Goal: Task Accomplishment & Management: Manage account settings

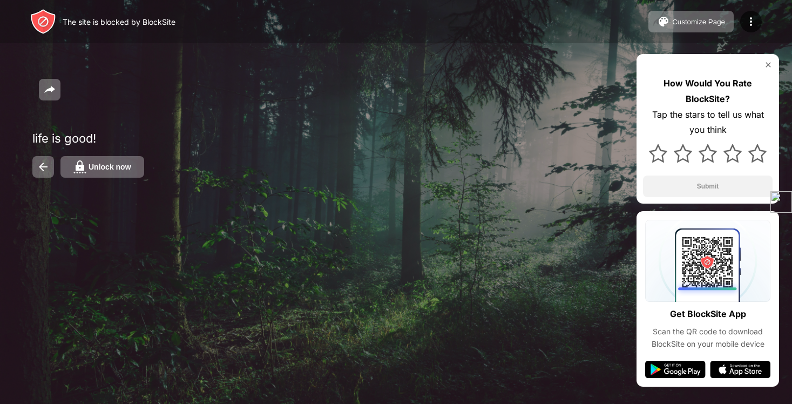
click at [119, 170] on div "Unlock now" at bounding box center [110, 167] width 43 height 9
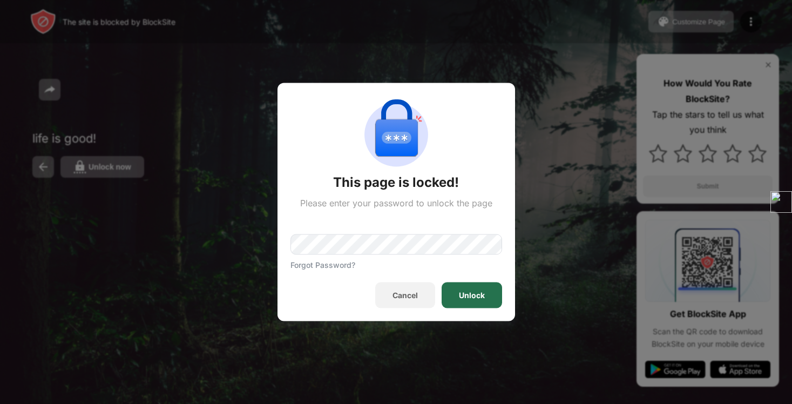
click at [454, 300] on div "Unlock" at bounding box center [472, 296] width 61 height 26
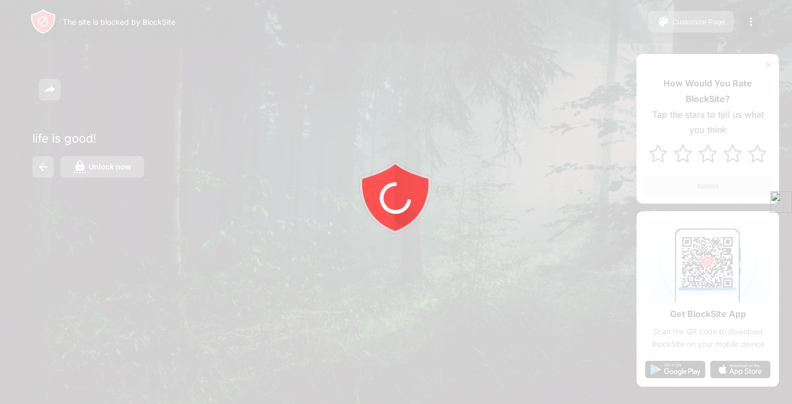
click at [106, 163] on div at bounding box center [396, 202] width 792 height 404
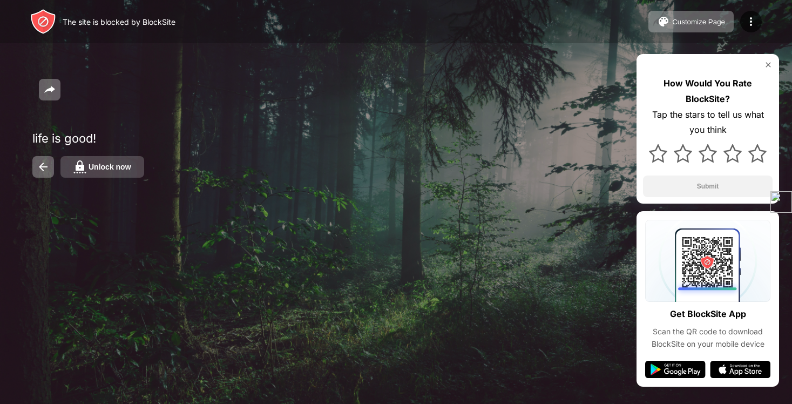
click at [100, 169] on div "Unlock now" at bounding box center [110, 167] width 43 height 9
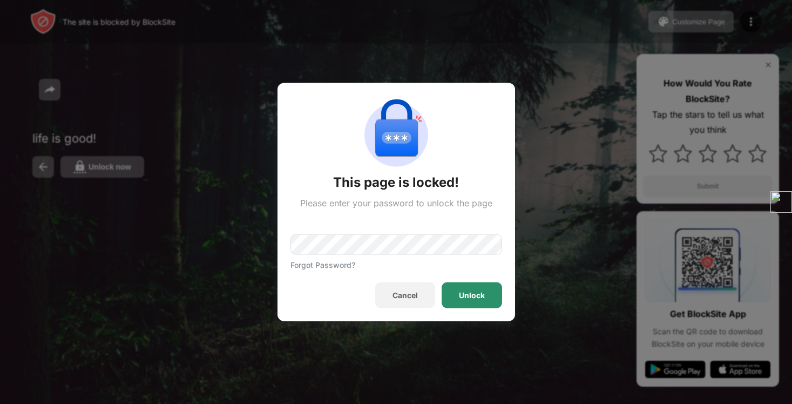
click at [465, 291] on div "Unlock" at bounding box center [472, 295] width 26 height 9
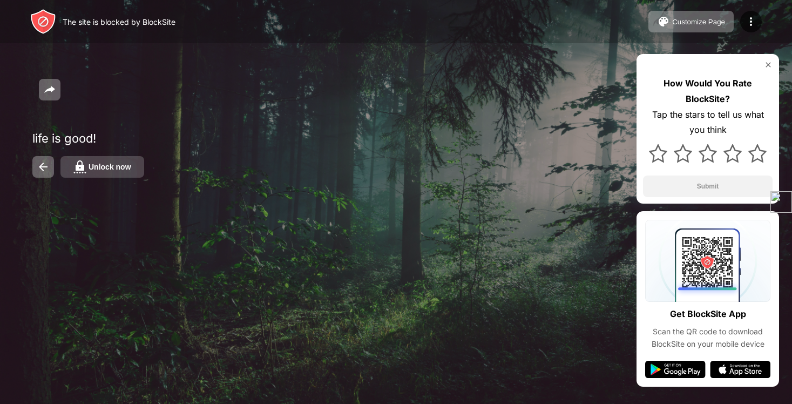
click at [141, 175] on button "Unlock now" at bounding box center [103, 167] width 84 height 22
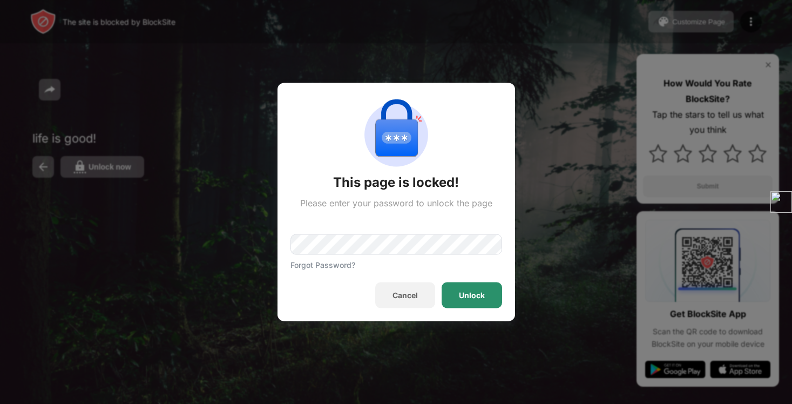
click at [475, 301] on div "Unlock" at bounding box center [472, 296] width 61 height 26
click at [479, 293] on div "Unlock" at bounding box center [472, 295] width 26 height 9
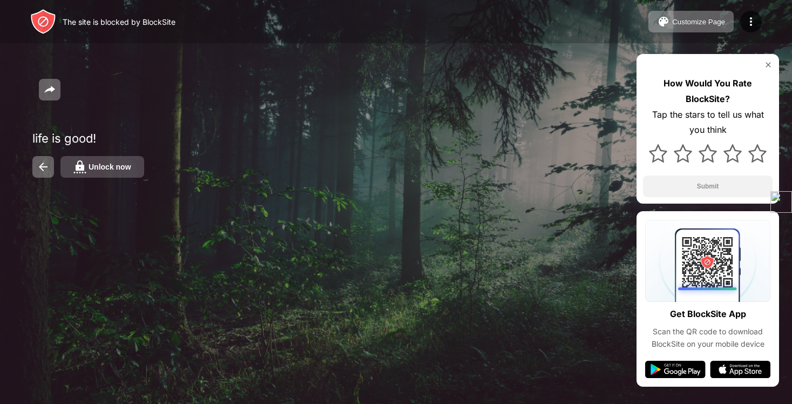
click at [127, 172] on button "Unlock now" at bounding box center [103, 167] width 84 height 22
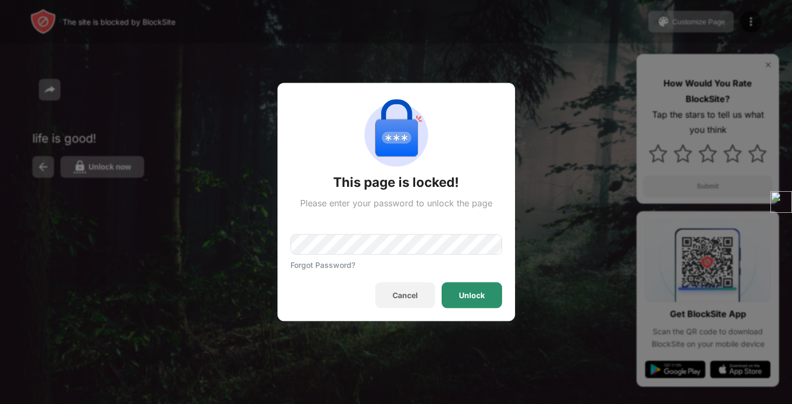
click at [479, 301] on div "Unlock" at bounding box center [472, 296] width 61 height 26
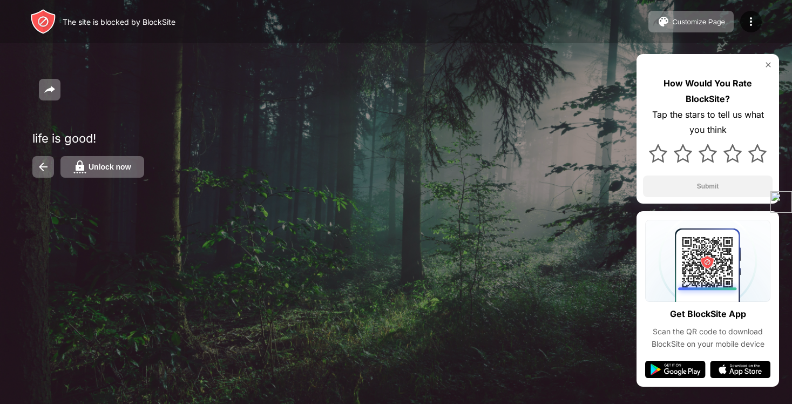
click at [116, 166] on div "Unlock now" at bounding box center [110, 167] width 43 height 9
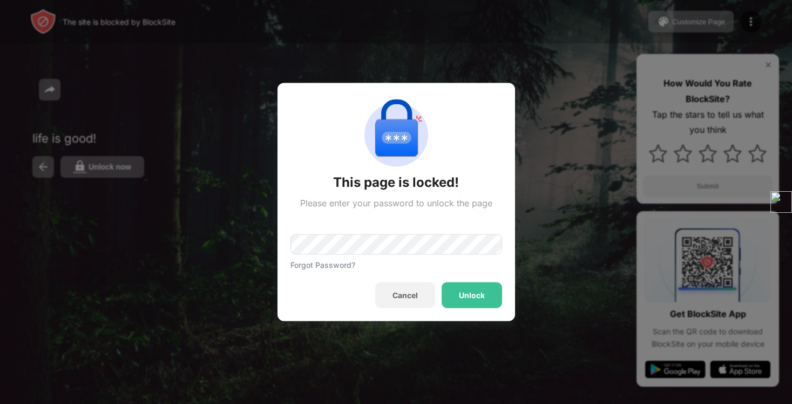
click at [486, 300] on div "Unlock" at bounding box center [472, 296] width 61 height 26
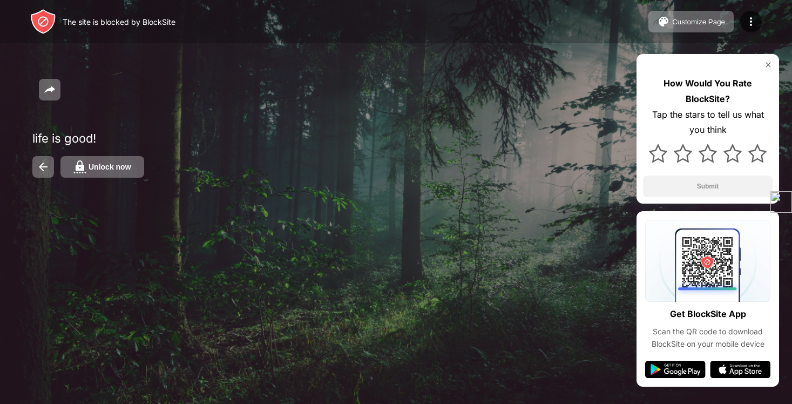
click at [144, 173] on div "Unlock now" at bounding box center [396, 167] width 728 height 22
click at [135, 169] on button "Unlock now" at bounding box center [103, 167] width 84 height 22
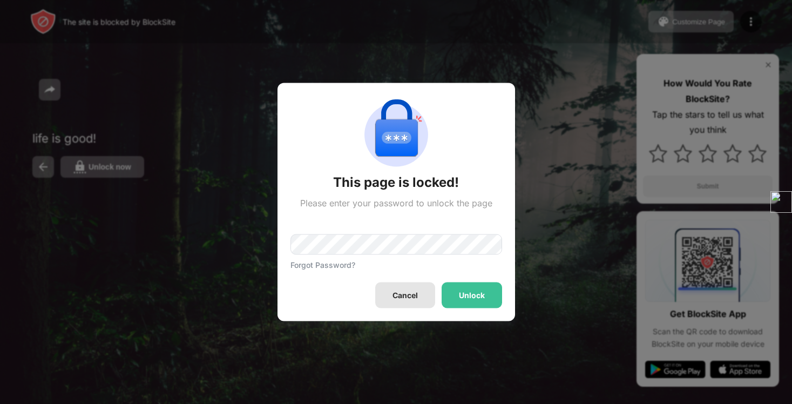
click at [470, 313] on div "This page is locked! Please enter your password to unlock the page Forgot Passw…" at bounding box center [397, 202] width 238 height 238
click at [468, 296] on div "Unlock" at bounding box center [472, 295] width 26 height 9
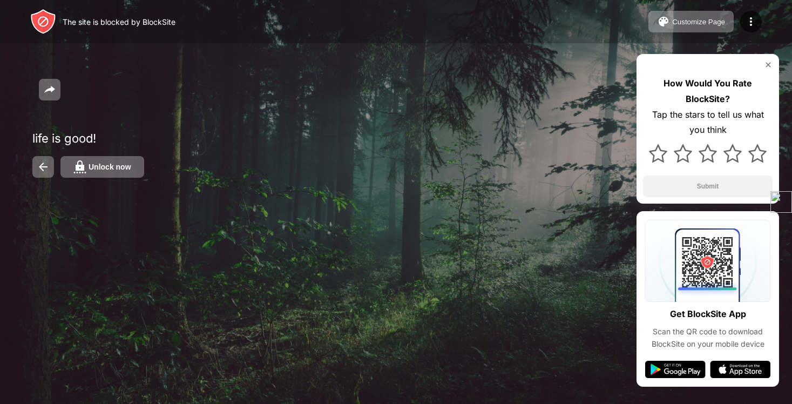
click at [93, 180] on div "life is good! Unlock now How Would You Rate BlockSite? Tap the stars to tell us…" at bounding box center [396, 118] width 792 height 236
click at [95, 172] on button "Unlock now" at bounding box center [103, 167] width 84 height 22
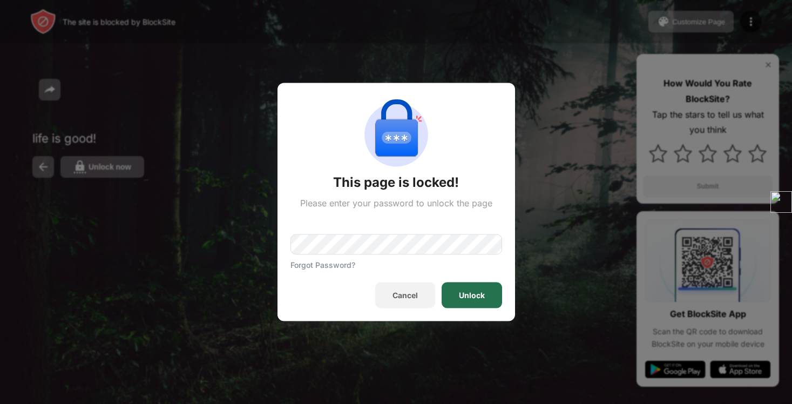
click at [473, 300] on div "Unlock" at bounding box center [472, 296] width 61 height 26
click at [460, 294] on div "Unlock" at bounding box center [472, 295] width 26 height 9
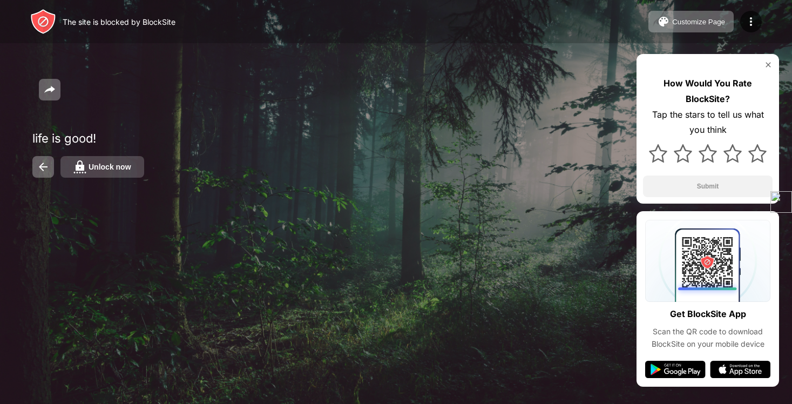
click at [104, 168] on div "Unlock now" at bounding box center [110, 167] width 43 height 9
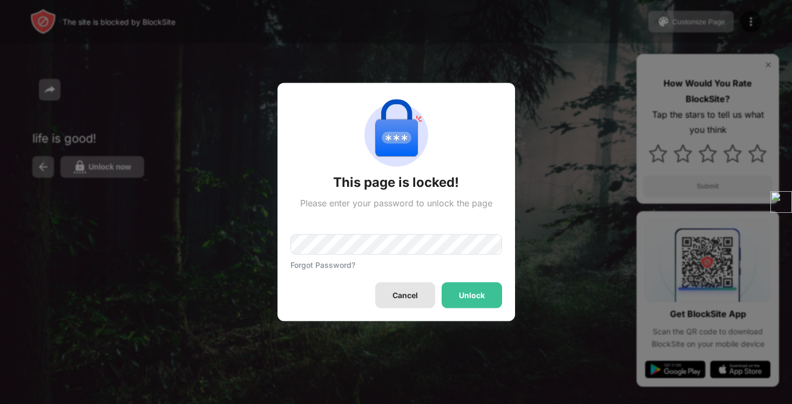
click at [458, 298] on div "Unlock" at bounding box center [472, 296] width 61 height 26
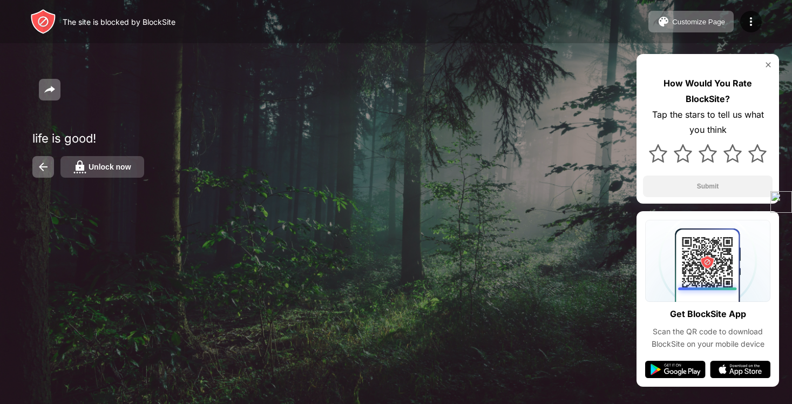
click at [137, 166] on button "Unlock now" at bounding box center [103, 167] width 84 height 22
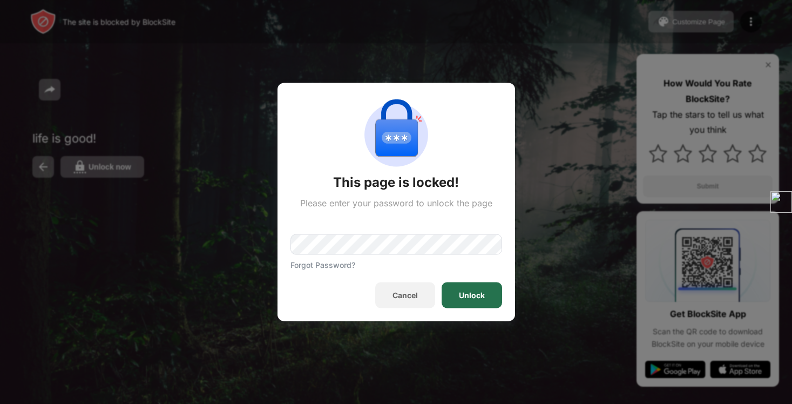
click at [460, 298] on div "Unlock" at bounding box center [472, 295] width 26 height 9
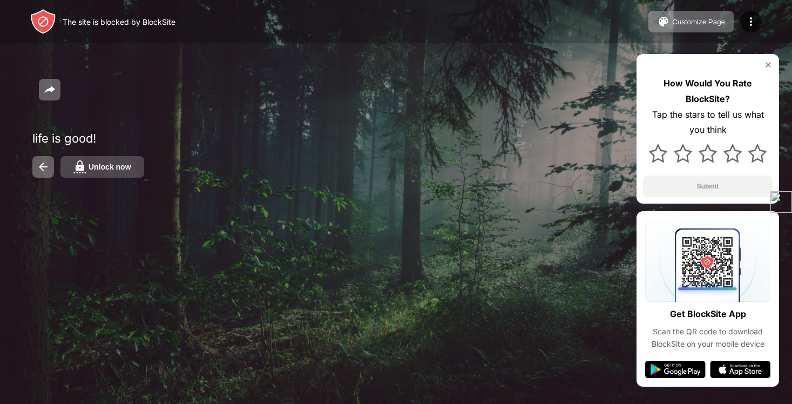
click at [127, 164] on div "Unlock now" at bounding box center [110, 167] width 43 height 9
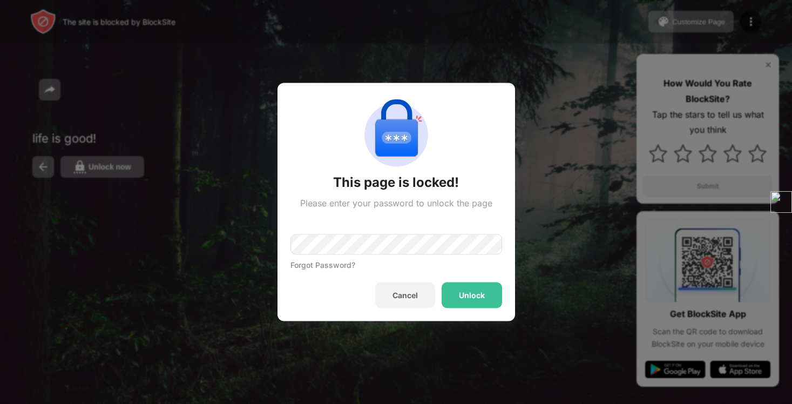
click at [446, 288] on div "Unlock" at bounding box center [472, 296] width 61 height 26
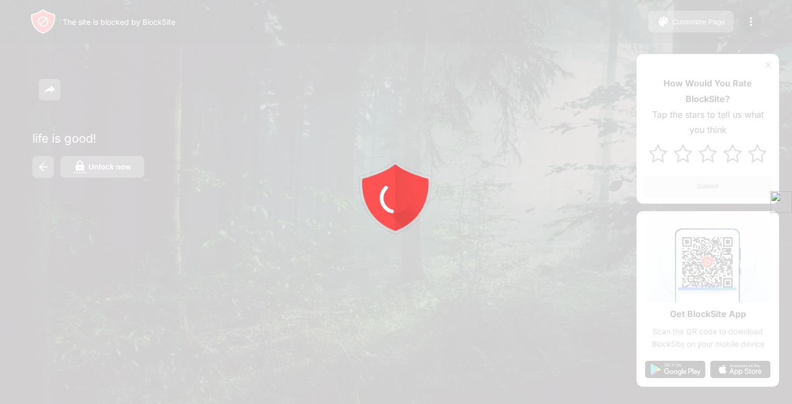
click at [103, 163] on div "Unlock now" at bounding box center [110, 167] width 43 height 9
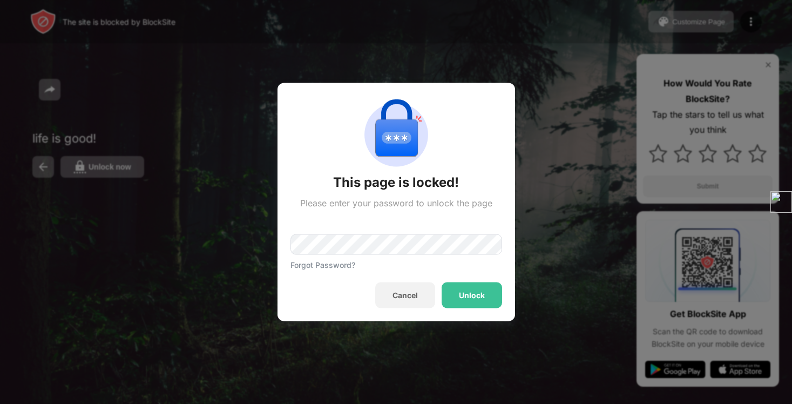
click at [362, 256] on div "Forgot Password?" at bounding box center [397, 239] width 212 height 61
click at [474, 287] on div "Unlock" at bounding box center [472, 296] width 61 height 26
